Goal: Task Accomplishment & Management: Complete application form

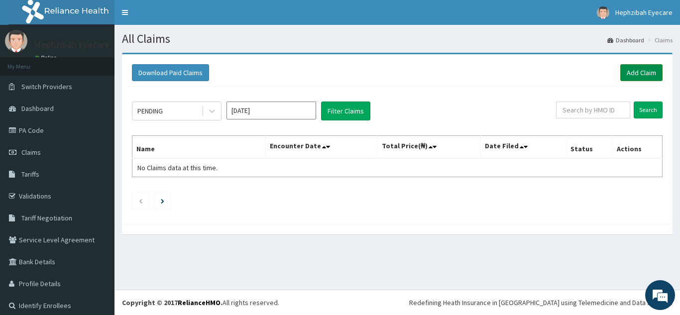
click at [631, 74] on link "Add Claim" at bounding box center [641, 72] width 42 height 17
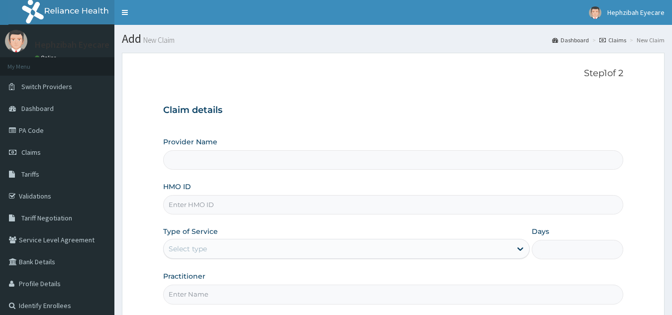
type input "HEPHZIBAH EYE CARE- DELUXE (LEKKI)"
click at [177, 209] on input "HMO ID" at bounding box center [393, 204] width 461 height 19
type input "SWF/10460/A"
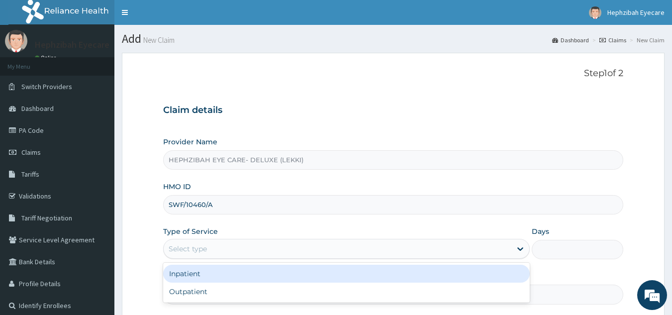
click at [229, 249] on div "Select type" at bounding box center [338, 249] width 348 height 16
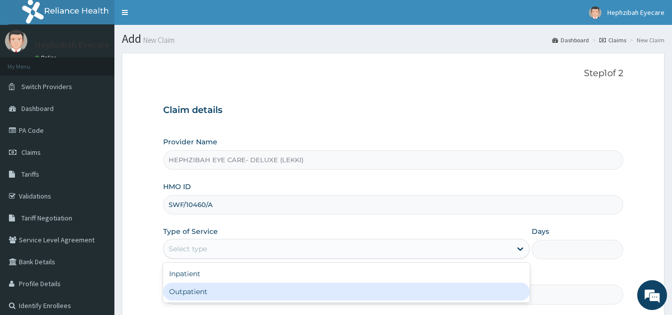
click at [194, 290] on div "Outpatient" at bounding box center [346, 292] width 367 height 18
type input "1"
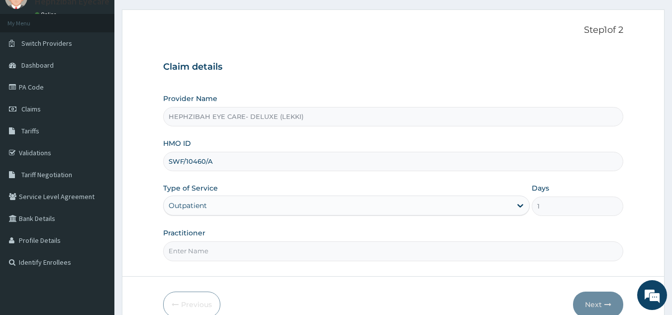
scroll to position [44, 0]
click at [191, 255] on input "Practitioner" at bounding box center [393, 250] width 461 height 19
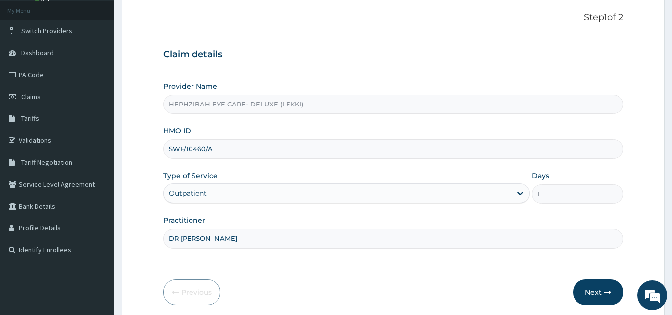
scroll to position [70, 0]
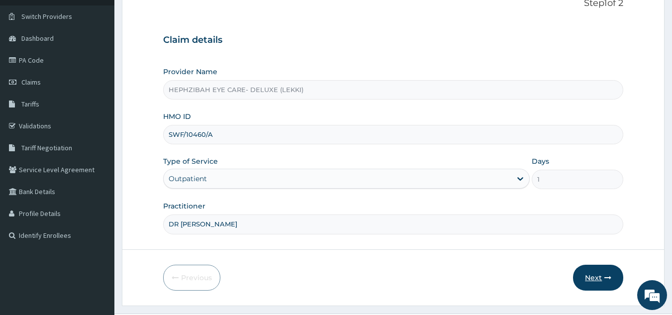
type input "DR [PERSON_NAME]"
click at [596, 275] on button "Next" at bounding box center [598, 278] width 50 height 26
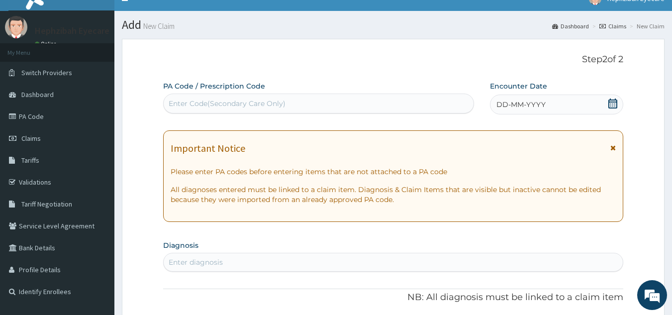
scroll to position [10, 0]
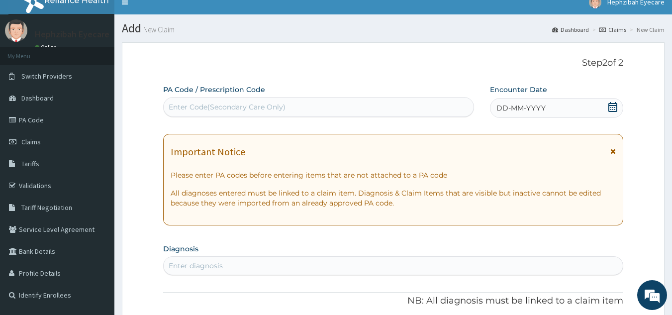
click at [208, 102] on div "Enter Code(Secondary Care Only)" at bounding box center [227, 107] width 117 height 10
paste input "PA/AF05C6"
type input "PA/AF05C6"
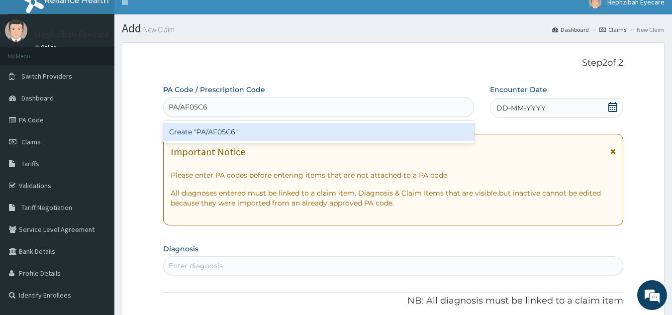
click at [190, 130] on div "Create "PA/AF05C6"" at bounding box center [319, 132] width 312 height 18
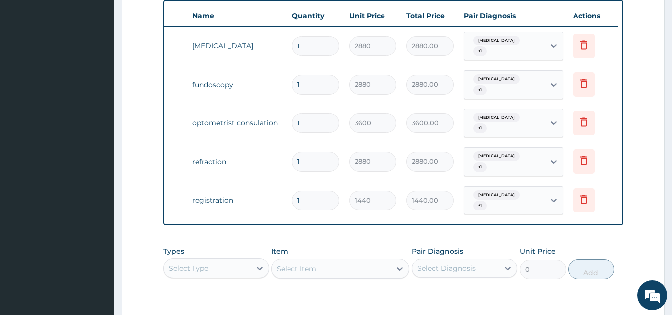
scroll to position [372, 0]
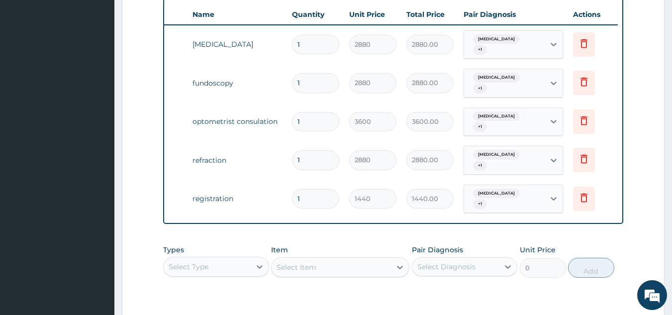
click at [670, 200] on section "Step 2 of 2 PA Code / Prescription Code PA/AF05C6 Encounter Date [DATE] Importa…" at bounding box center [393, 53] width 558 height 758
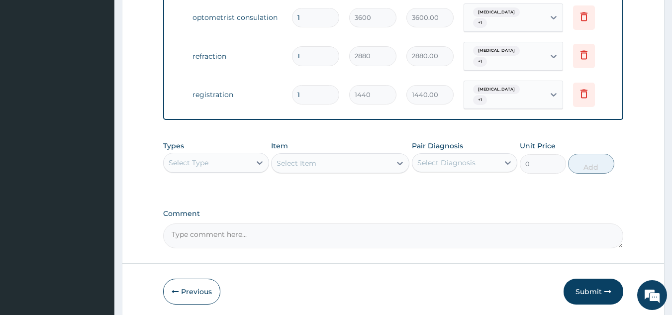
scroll to position [500, 0]
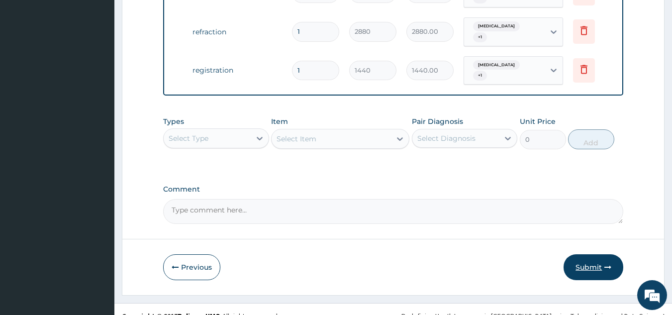
click at [587, 254] on button "Submit" at bounding box center [594, 267] width 60 height 26
